Goal: Register for event/course: Sign up to attend an event or enroll in a course

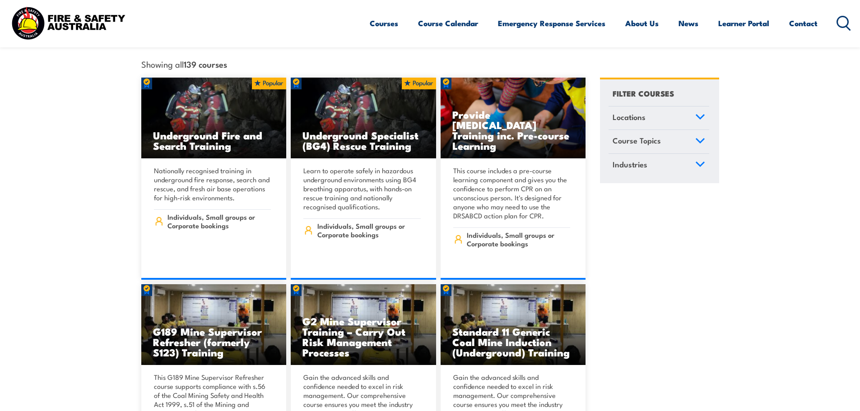
scroll to position [135, 0]
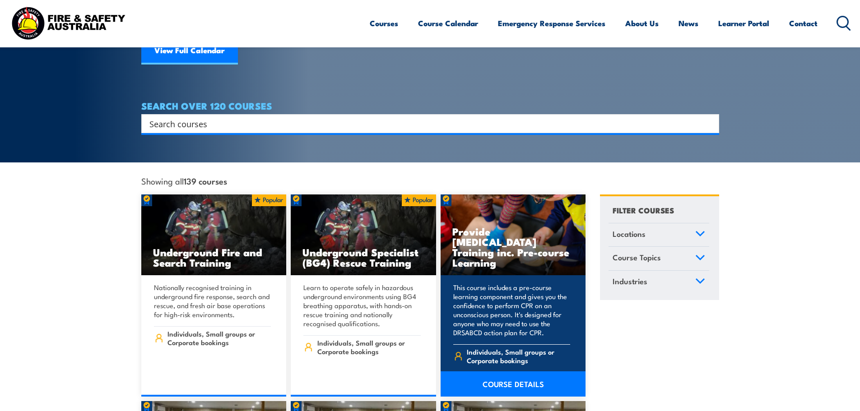
click at [540, 241] on h3 "Provide Cardiopulmonary Resuscitation Training inc. Pre-course Learning" at bounding box center [513, 247] width 122 height 42
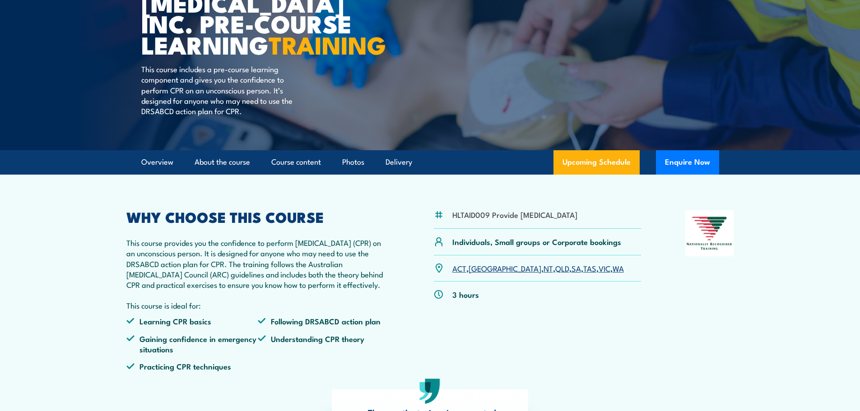
scroll to position [135, 0]
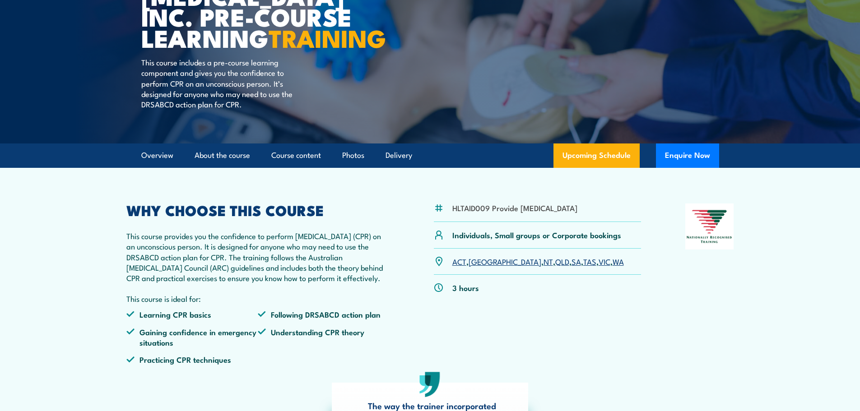
click at [482, 267] on link "[GEOGRAPHIC_DATA]" at bounding box center [505, 261] width 73 height 11
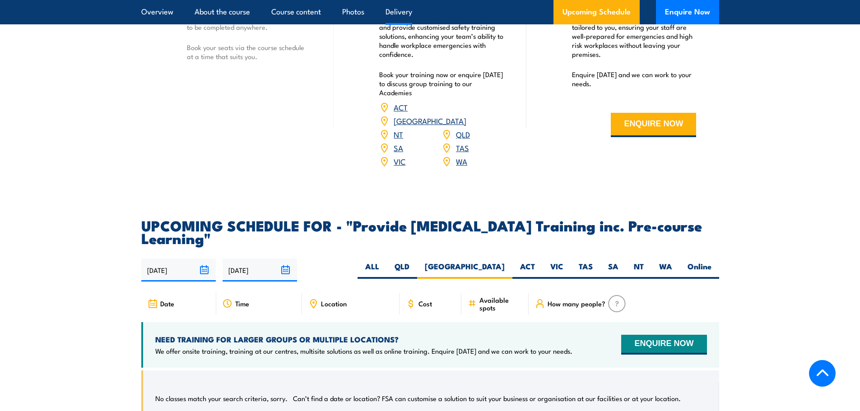
scroll to position [1383, 0]
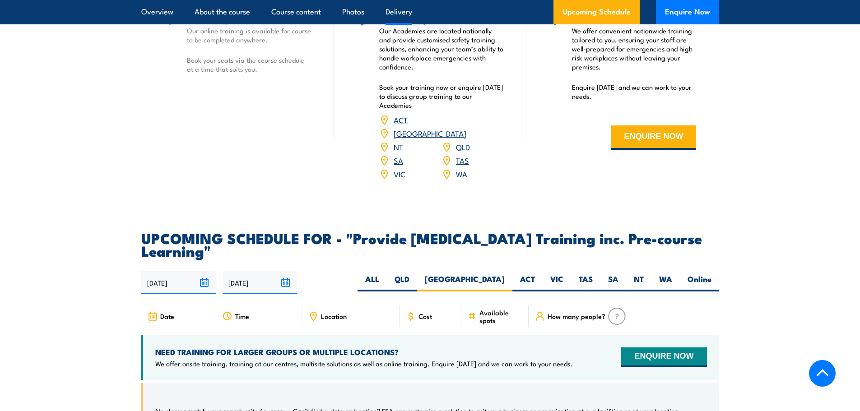
click at [466, 139] on link "[GEOGRAPHIC_DATA]" at bounding box center [430, 133] width 73 height 11
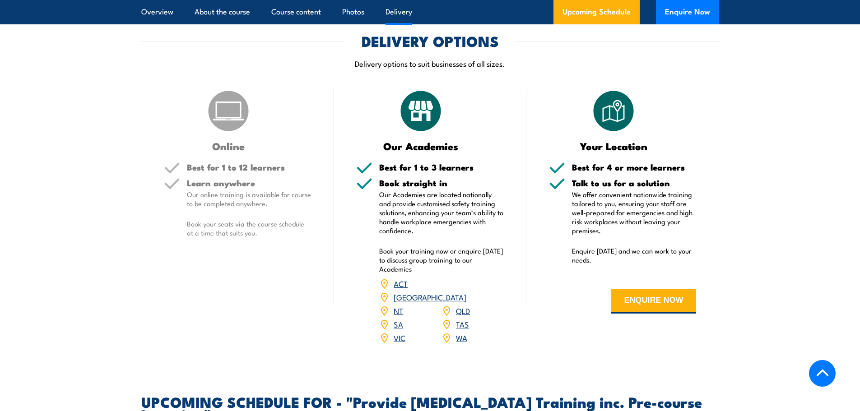
scroll to position [1248, 0]
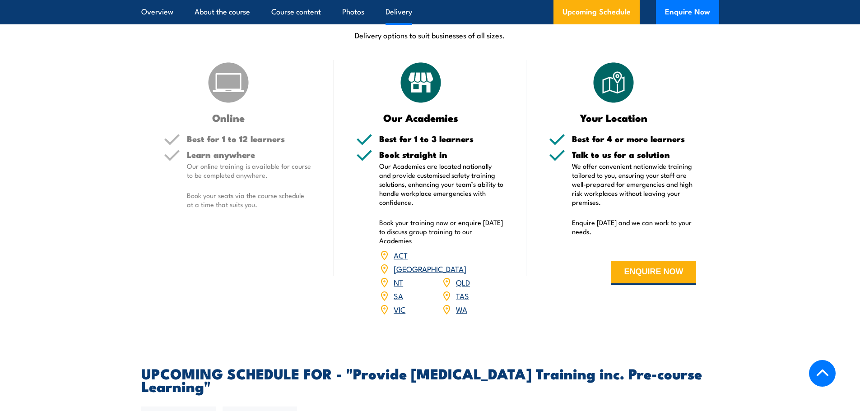
click at [461, 274] on link "[GEOGRAPHIC_DATA]" at bounding box center [430, 268] width 73 height 11
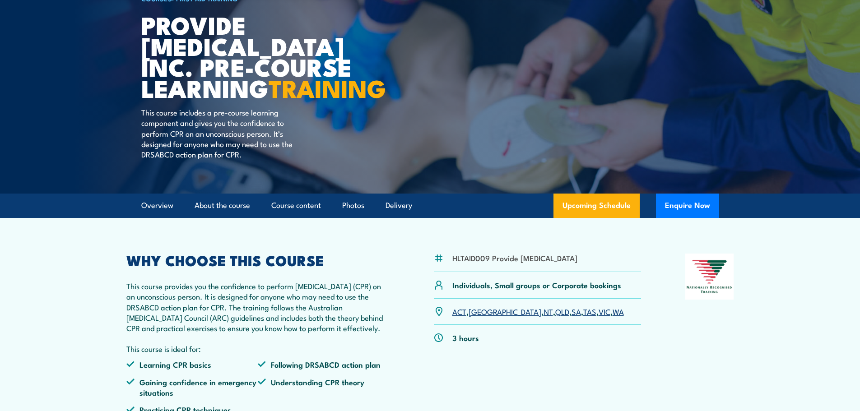
scroll to position [0, 0]
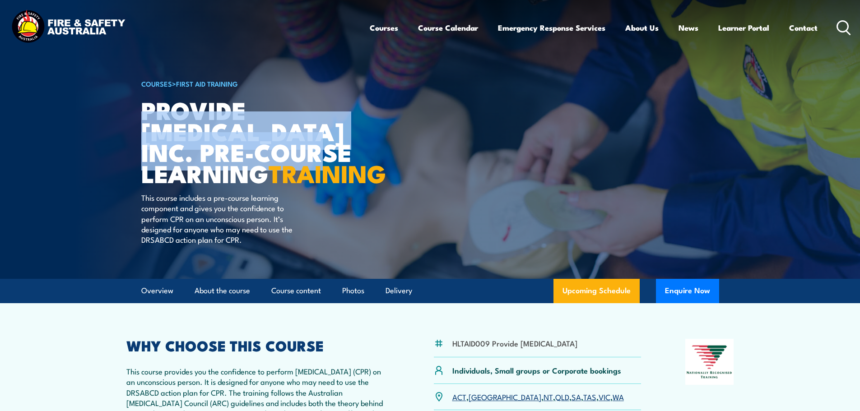
drag, startPoint x: 141, startPoint y: 130, endPoint x: 313, endPoint y: 162, distance: 175.4
click at [313, 162] on h1 "Provide [MEDICAL_DATA] inc. Pre-course Learning TRAINING" at bounding box center [252, 141] width 223 height 84
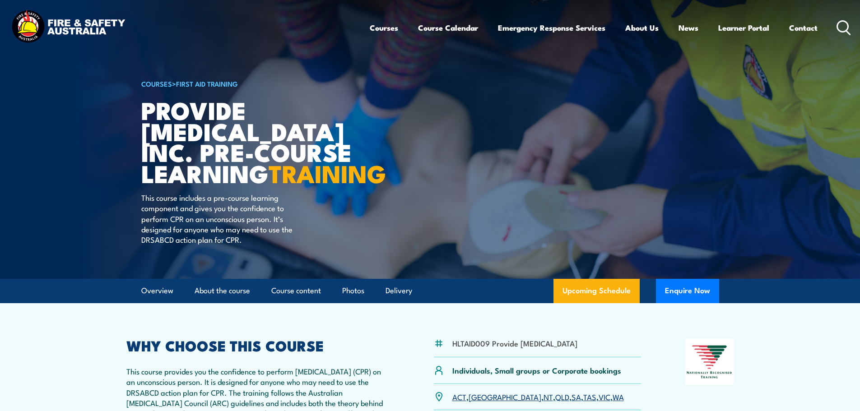
click at [515, 150] on article "COURSES > First Aid Training Provide [MEDICAL_DATA] inc. Pre-course Learning TR…" at bounding box center [430, 139] width 578 height 279
